Goal: Task Accomplishment & Management: Manage account settings

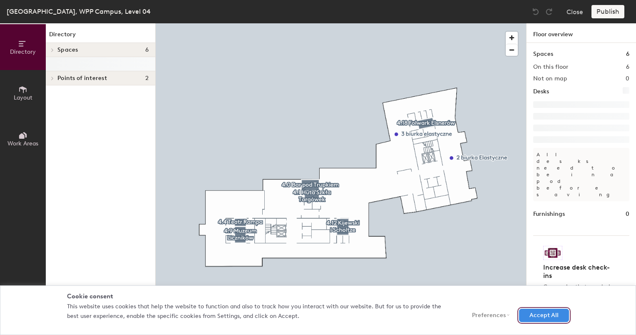
click at [531, 313] on button "Accept All" at bounding box center [544, 315] width 50 height 13
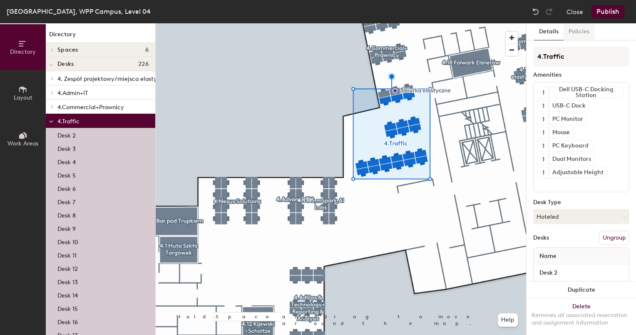
click at [578, 28] on button "Policies" at bounding box center [579, 31] width 31 height 17
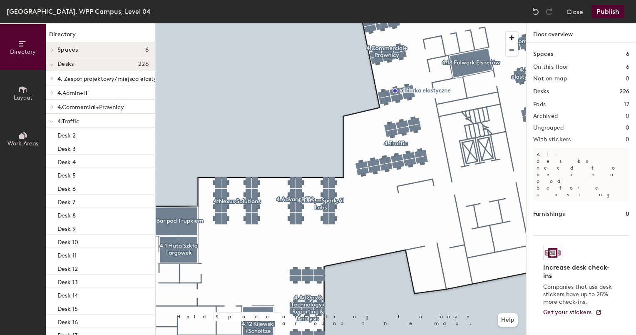
click at [28, 91] on button "Layout" at bounding box center [23, 93] width 46 height 46
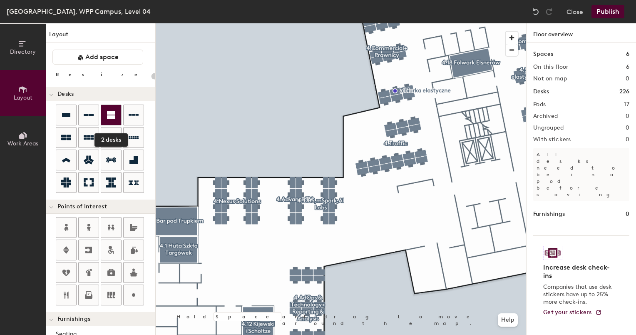
click at [114, 115] on icon at bounding box center [111, 115] width 10 height 10
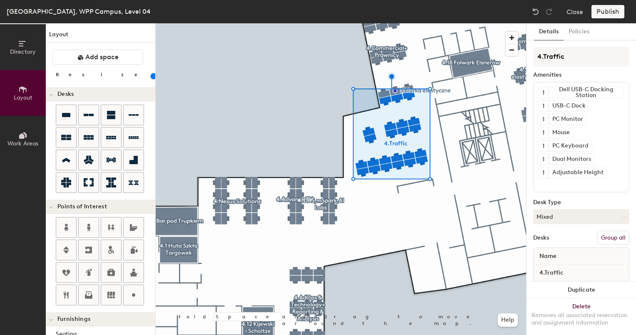
click at [608, 236] on button "Group all" at bounding box center [614, 238] width 32 height 14
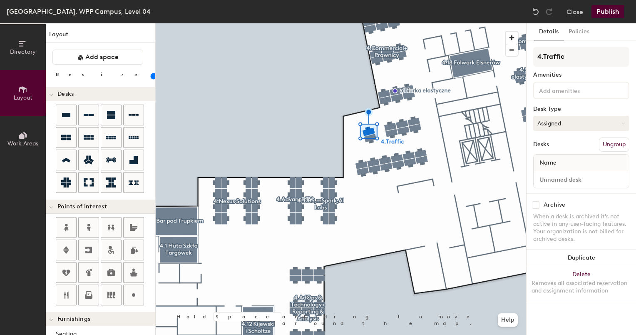
click at [615, 125] on button "Assigned" at bounding box center [581, 123] width 96 height 15
click at [549, 173] on div "Hoteled" at bounding box center [575, 174] width 83 height 12
click at [570, 125] on button "Assigned" at bounding box center [581, 123] width 96 height 15
click at [558, 170] on div "Hoteled" at bounding box center [575, 174] width 83 height 12
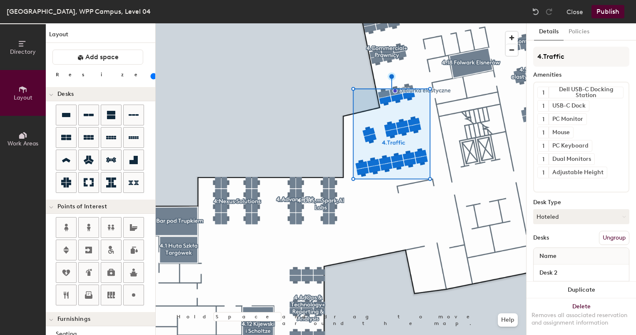
click at [606, 12] on button "Publish" at bounding box center [608, 11] width 33 height 13
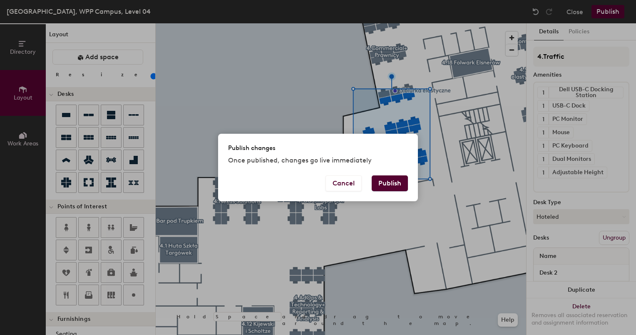
click at [391, 182] on button "Publish" at bounding box center [390, 183] width 36 height 16
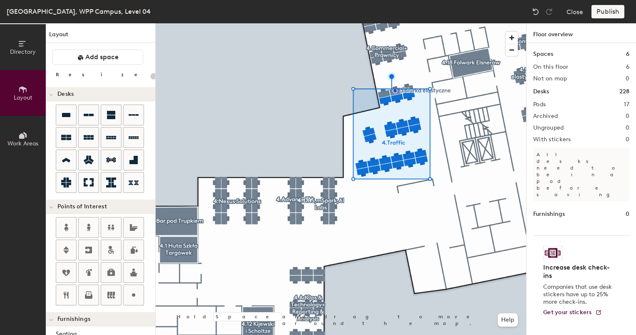
type input "20"
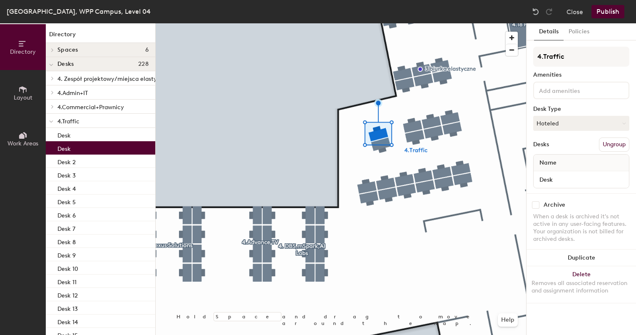
click at [583, 82] on div at bounding box center [581, 90] width 96 height 17
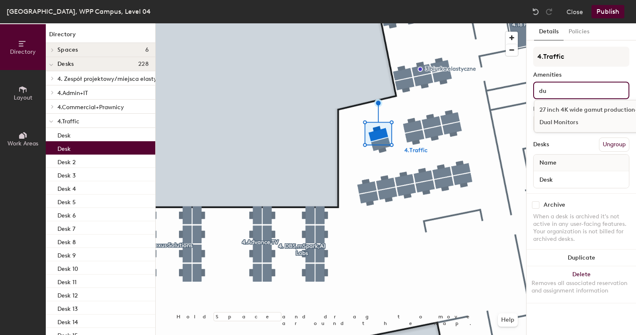
type input "du"
click at [571, 120] on div "Dual Monitors" at bounding box center [607, 122] width 145 height 12
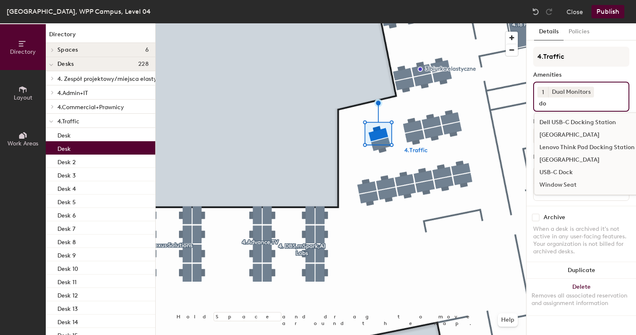
type input "do"
click at [562, 169] on div "USB-C Dock" at bounding box center [587, 172] width 105 height 12
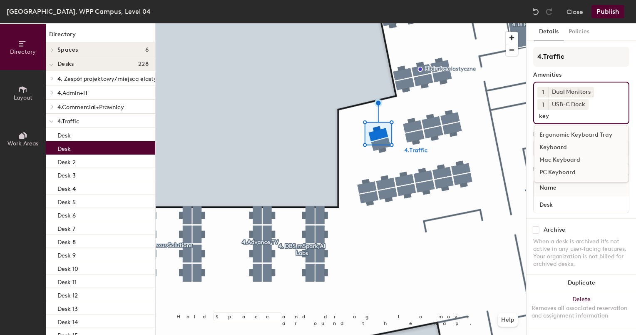
type input "key"
click at [562, 170] on div "PC Keyboard" at bounding box center [582, 172] width 94 height 12
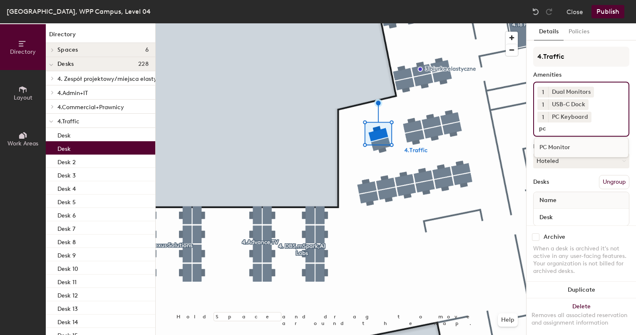
click at [522, 127] on div "Directory Layout Work Areas Directory Spaces 6 4.0 Bar pod Trupkiem 4.1 Huta Sz…" at bounding box center [318, 178] width 636 height 311
type input "mou"
click at [554, 159] on div "Mouse" at bounding box center [582, 160] width 94 height 12
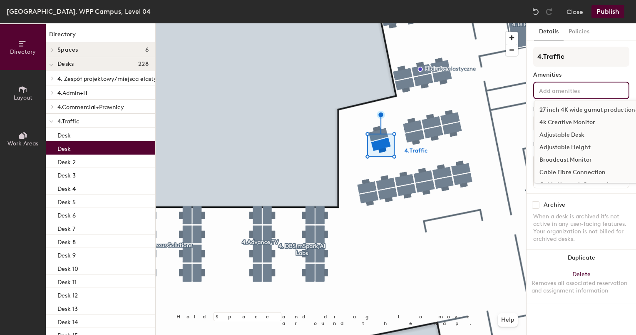
click at [559, 90] on input at bounding box center [575, 90] width 75 height 10
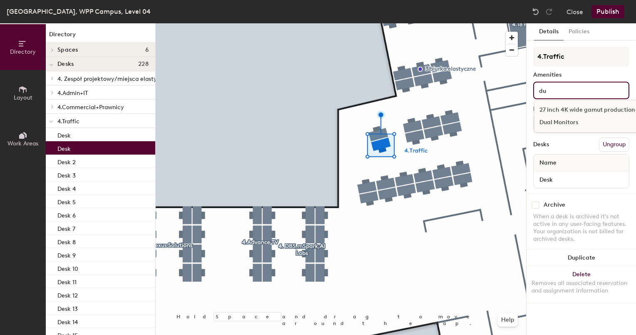
type input "du"
click at [560, 123] on div "Dual Monitors" at bounding box center [607, 122] width 145 height 12
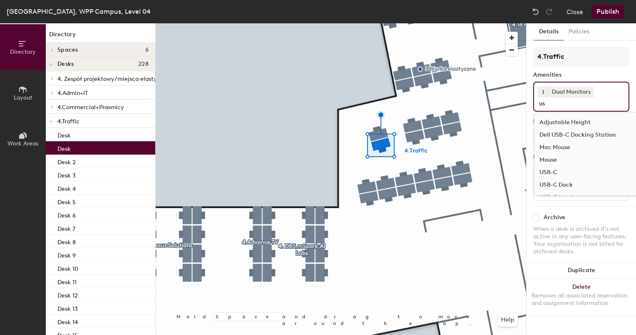
scroll to position [13, 0]
type input "us"
click at [556, 184] on div "USB-C Dock" at bounding box center [587, 184] width 105 height 12
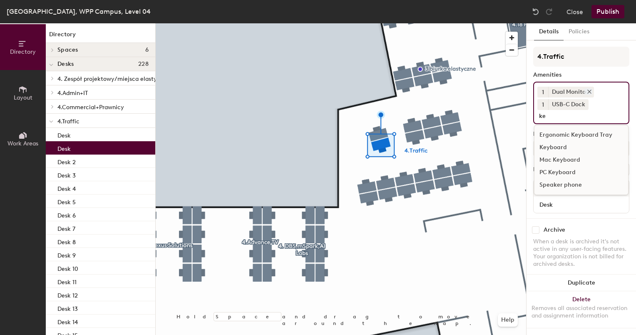
scroll to position [0, 0]
type input "keyb"
click at [575, 174] on div "PC Keyboard" at bounding box center [582, 172] width 94 height 12
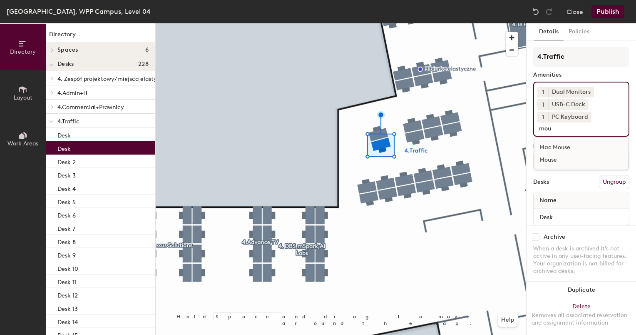
type input "mou"
click at [545, 160] on div "Mouse" at bounding box center [582, 160] width 94 height 12
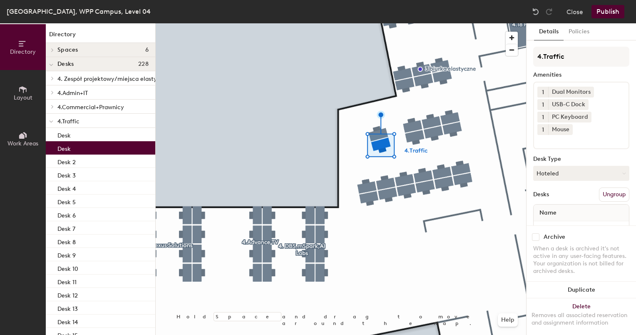
click at [601, 10] on button "Publish" at bounding box center [608, 11] width 33 height 13
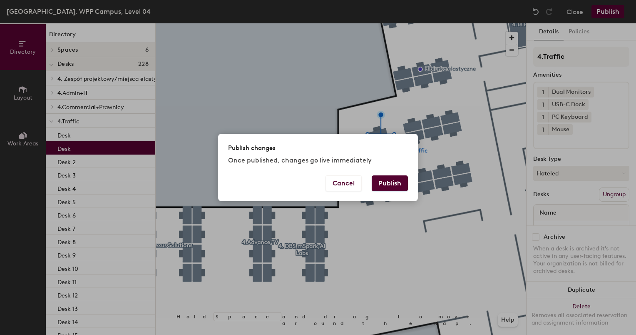
click at [393, 184] on button "Publish" at bounding box center [390, 183] width 36 height 16
